Goal: Answer question/provide support

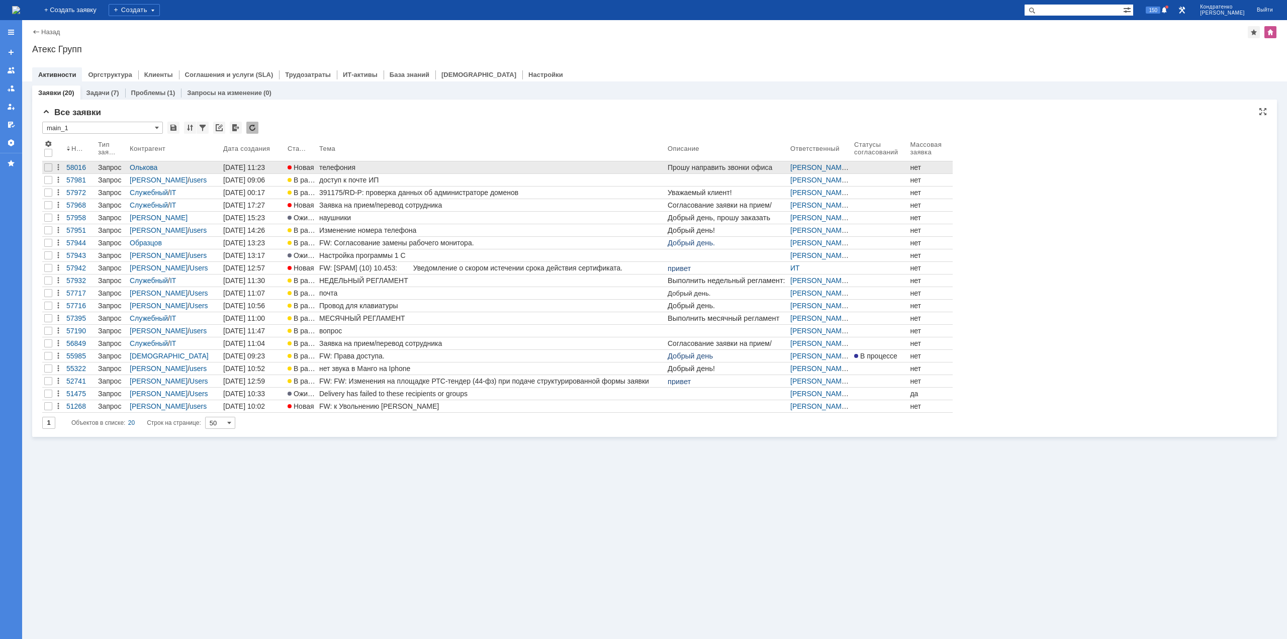
click at [351, 170] on div "телефония" at bounding box center [491, 167] width 344 height 8
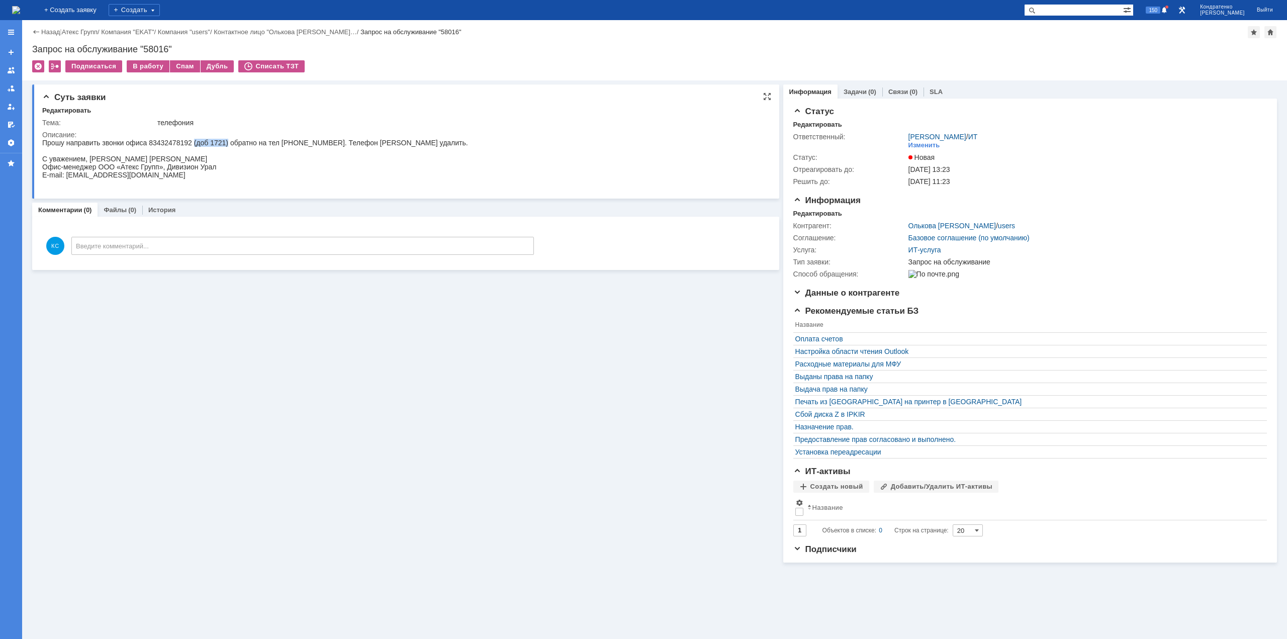
drag, startPoint x: 201, startPoint y: 142, endPoint x: 244, endPoint y: 146, distance: 43.5
click at [234, 145] on p "Прошу направить звонки офиса 83432478192 (доб 1721) обратно на тел [PHONE_NUMBE…" at bounding box center [255, 143] width 426 height 8
drag, startPoint x: 269, startPoint y: 145, endPoint x: 293, endPoint y: 143, distance: 23.7
click at [293, 143] on p "Прошу направить звонки офиса 83432478192 (доб 1721) обратно на тел [PHONE_NUMBE…" at bounding box center [255, 143] width 426 height 8
click at [150, 68] on div "В работу" at bounding box center [148, 66] width 43 height 12
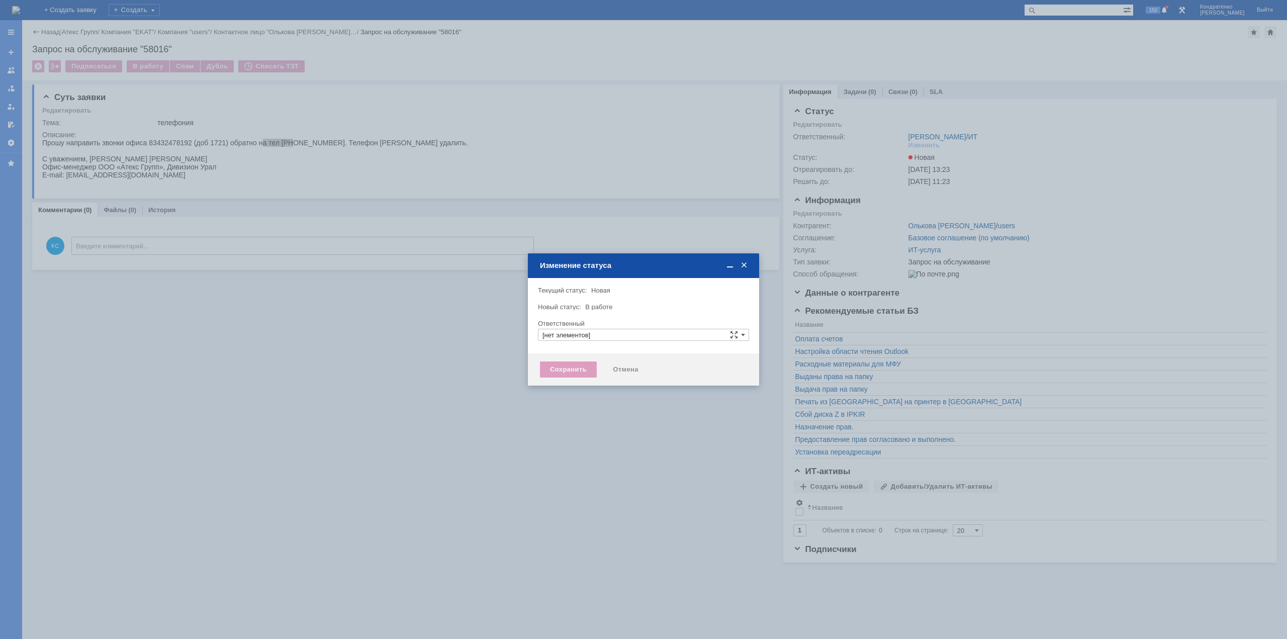
type input "[PERSON_NAME]"
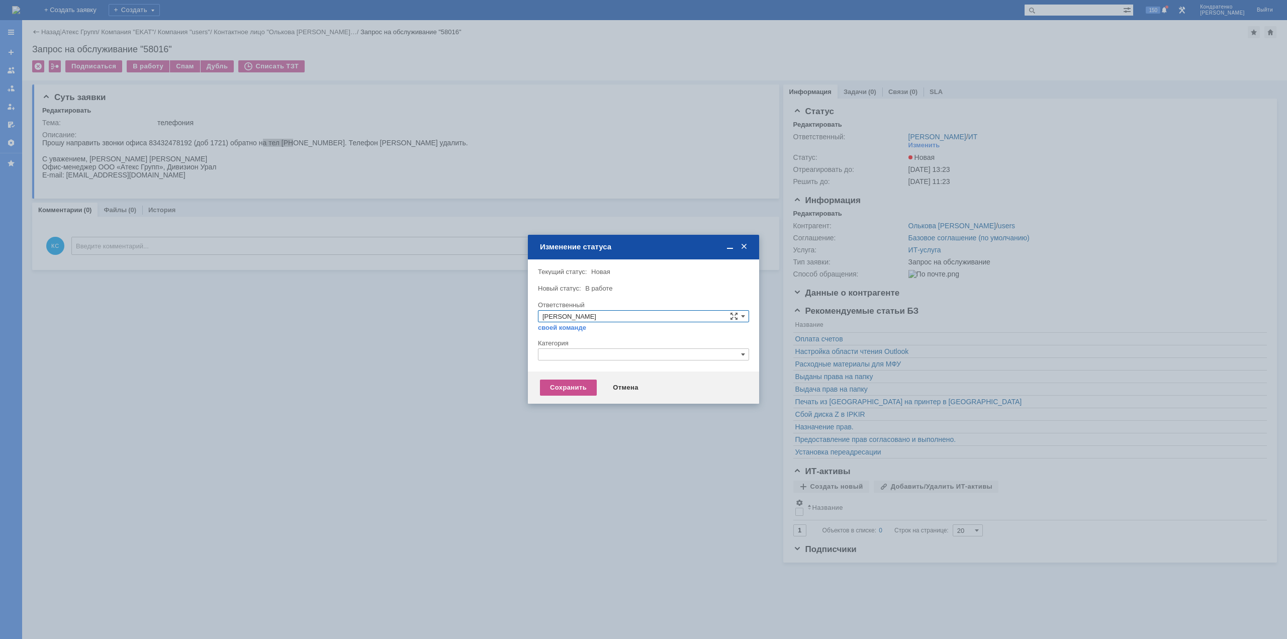
click at [583, 354] on input "text" at bounding box center [643, 354] width 211 height 12
drag, startPoint x: 570, startPoint y: 358, endPoint x: 519, endPoint y: 358, distance: 50.8
click at [519, 358] on body "Идет загрузка, пожалуйста, подождите. На домашнюю + Создать заявку Создать 150 …" at bounding box center [643, 319] width 1287 height 639
click at [572, 401] on span "Прочее" at bounding box center [644, 402] width 202 height 8
click at [567, 389] on div "Сохранить" at bounding box center [568, 388] width 57 height 16
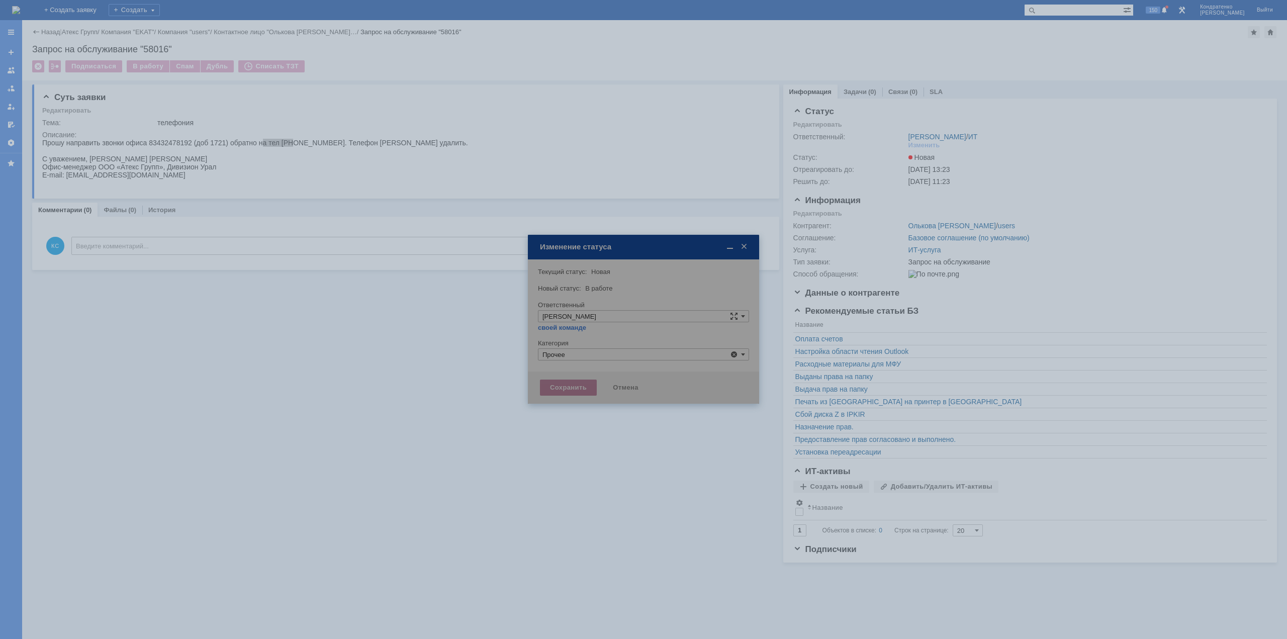
type input "Прочее"
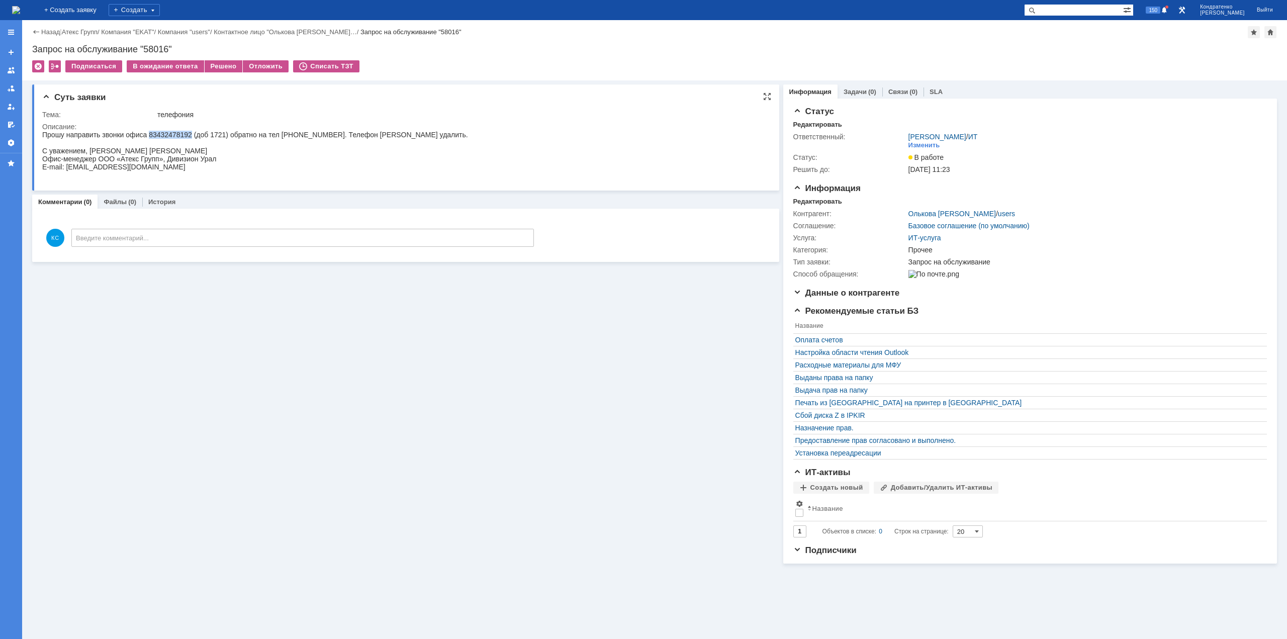
drag, startPoint x: 150, startPoint y: 135, endPoint x: 192, endPoint y: 133, distance: 42.3
click at [192, 133] on p "Прошу направить звонки офиса 83432478192 (доб 1721) обратно на тел [PHONE_NUMBE…" at bounding box center [255, 135] width 426 height 8
drag, startPoint x: 284, startPoint y: 136, endPoint x: 318, endPoint y: 134, distance: 34.8
click at [318, 134] on p "Прошу направить звонки офиса 83432478192 (доб 1721) обратно на тел [PHONE_NUMBE…" at bounding box center [255, 135] width 426 height 8
click at [325, 133] on p "Прошу направить звонки офиса 83432478192 (доб 1721) обратно на тел [PHONE_NUMBE…" at bounding box center [255, 135] width 426 height 8
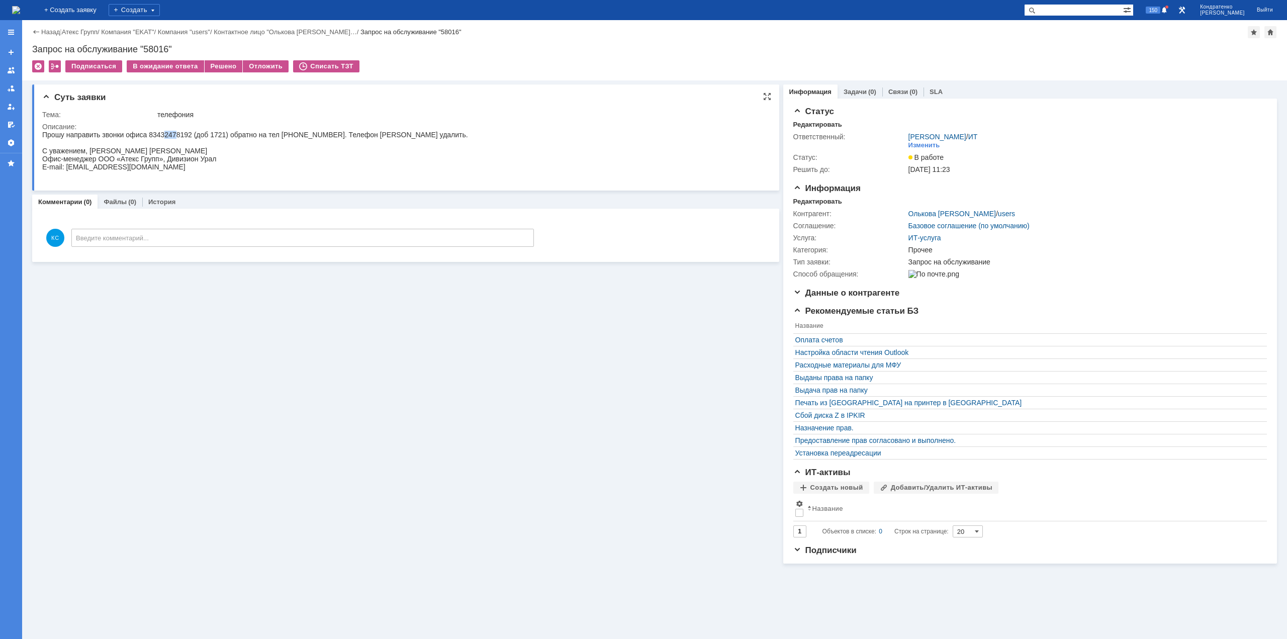
drag, startPoint x: 165, startPoint y: 134, endPoint x: 177, endPoint y: 134, distance: 12.1
click at [177, 134] on p "Прошу направить звонки офиса 83432478192 (доб 1721) обратно на тел [PHONE_NUMBE…" at bounding box center [255, 135] width 426 height 8
click at [214, 70] on div "Решено" at bounding box center [224, 66] width 38 height 12
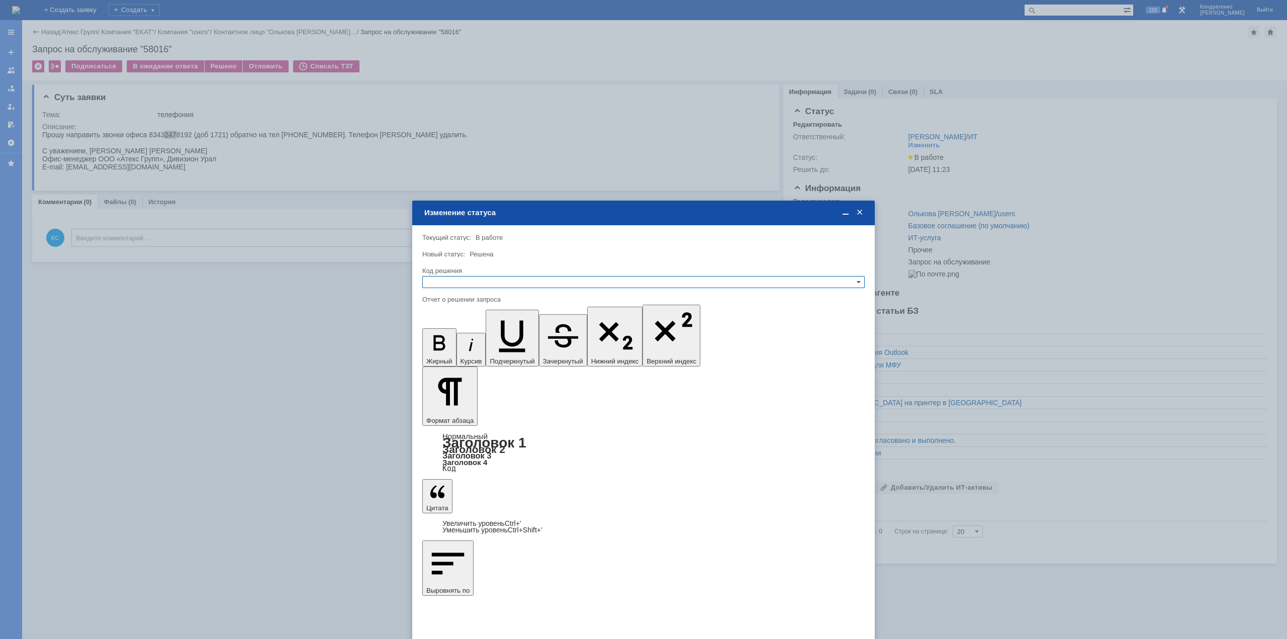
click at [506, 270] on div "Код решения" at bounding box center [642, 271] width 440 height 7
click at [502, 286] on input "text" at bounding box center [643, 282] width 442 height 12
click at [465, 330] on span "Решено" at bounding box center [643, 331] width 433 height 8
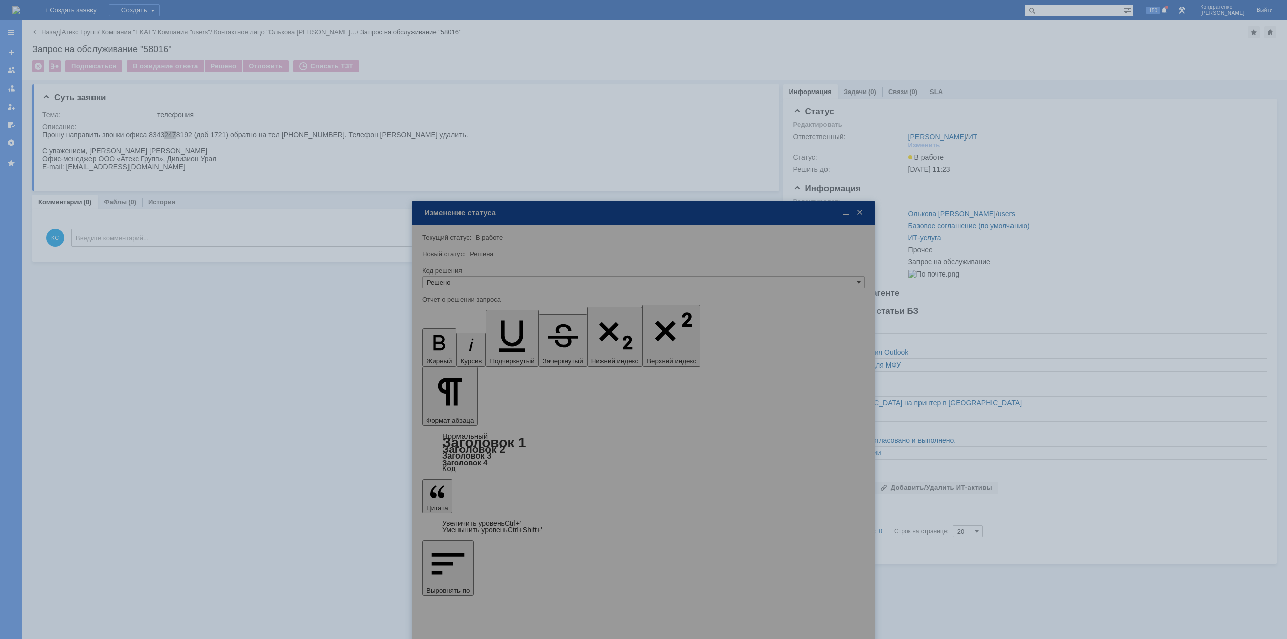
type input "Решено"
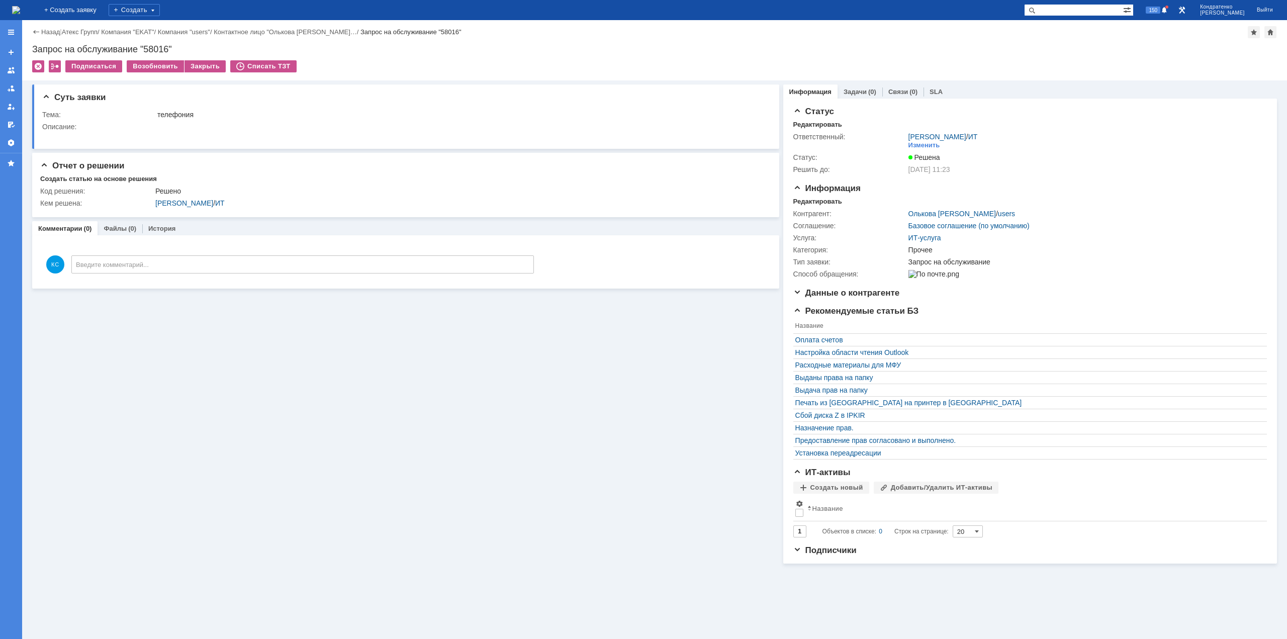
click at [20, 14] on img at bounding box center [16, 10] width 8 height 8
